Goal: Navigation & Orientation: Find specific page/section

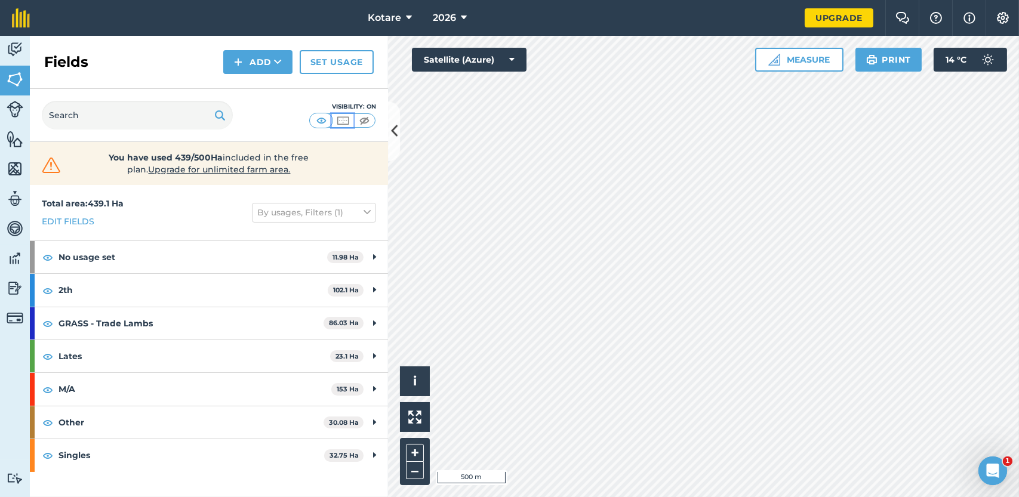
click at [344, 119] on img at bounding box center [343, 121] width 15 height 12
click at [315, 115] on img at bounding box center [321, 121] width 15 height 12
click at [398, 144] on button at bounding box center [394, 131] width 12 height 60
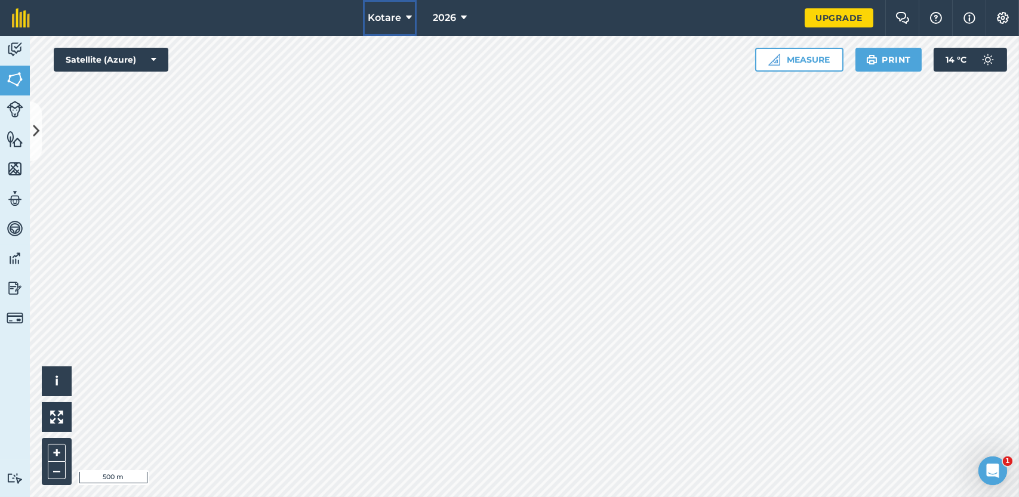
click at [404, 10] on button "Kotare" at bounding box center [390, 18] width 54 height 36
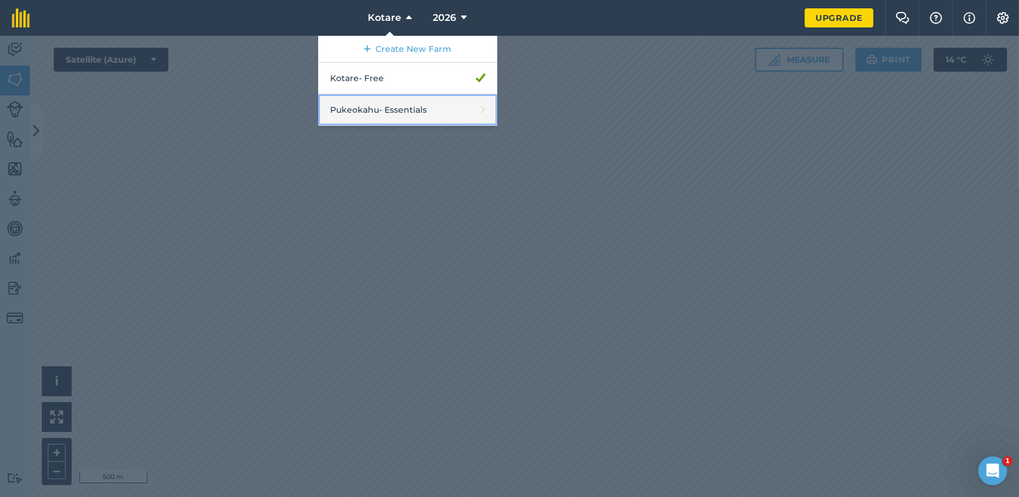
click at [376, 115] on link "Pukeokahu - Essentials" at bounding box center [407, 110] width 179 height 32
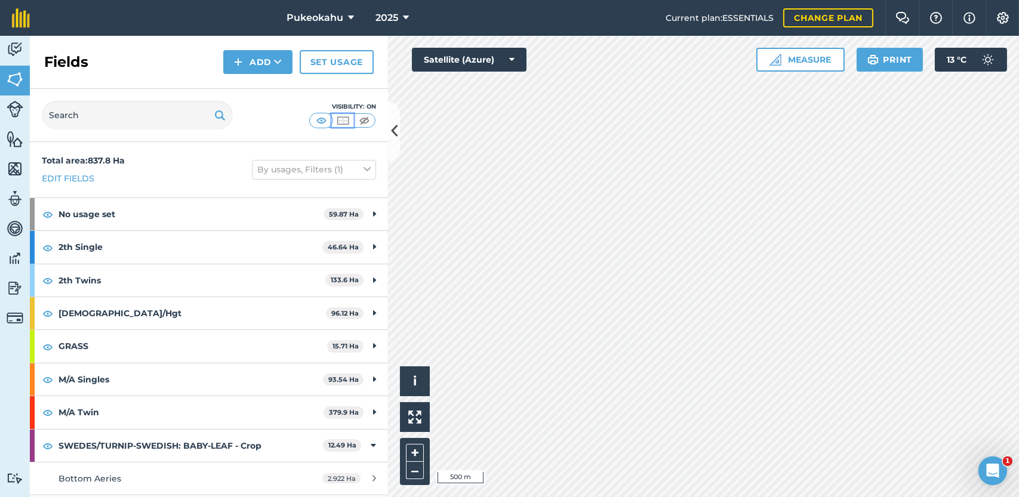
click at [340, 124] on img at bounding box center [343, 121] width 15 height 12
click at [365, 116] on img at bounding box center [364, 121] width 15 height 12
click at [324, 121] on img at bounding box center [321, 121] width 15 height 12
click at [391, 130] on icon at bounding box center [394, 131] width 7 height 21
